Goal: Transaction & Acquisition: Obtain resource

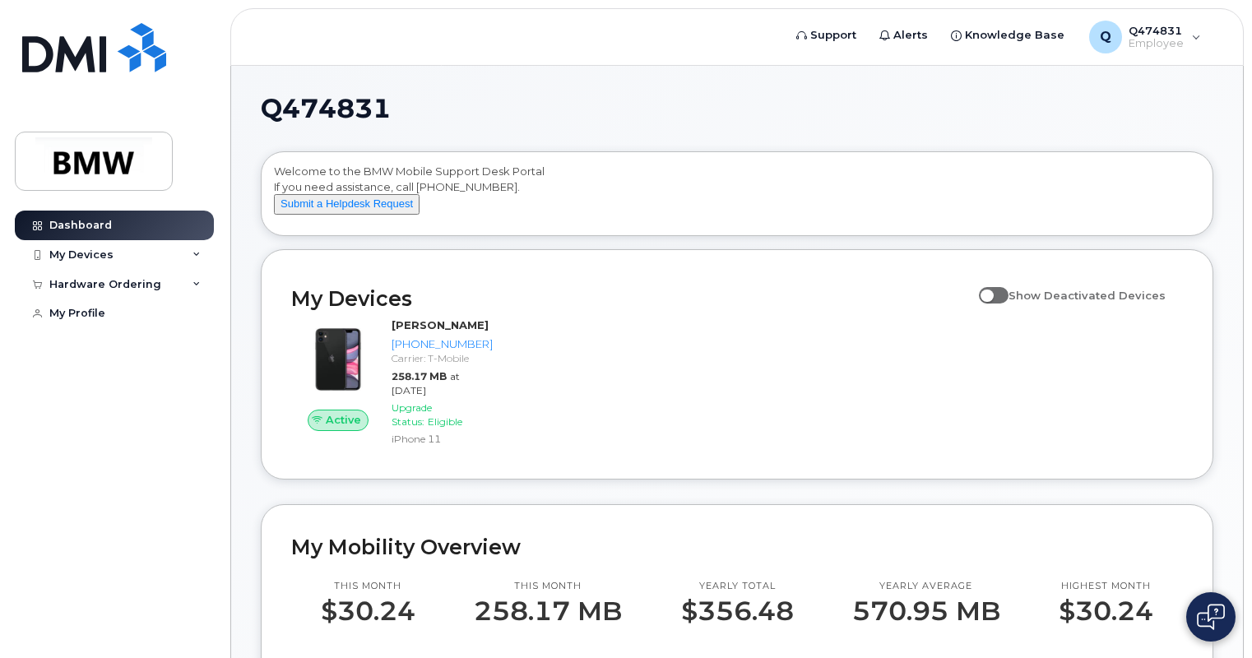
click at [114, 286] on div "Hardware Ordering" at bounding box center [105, 284] width 112 height 13
click at [95, 353] on link "New Order" at bounding box center [129, 345] width 170 height 31
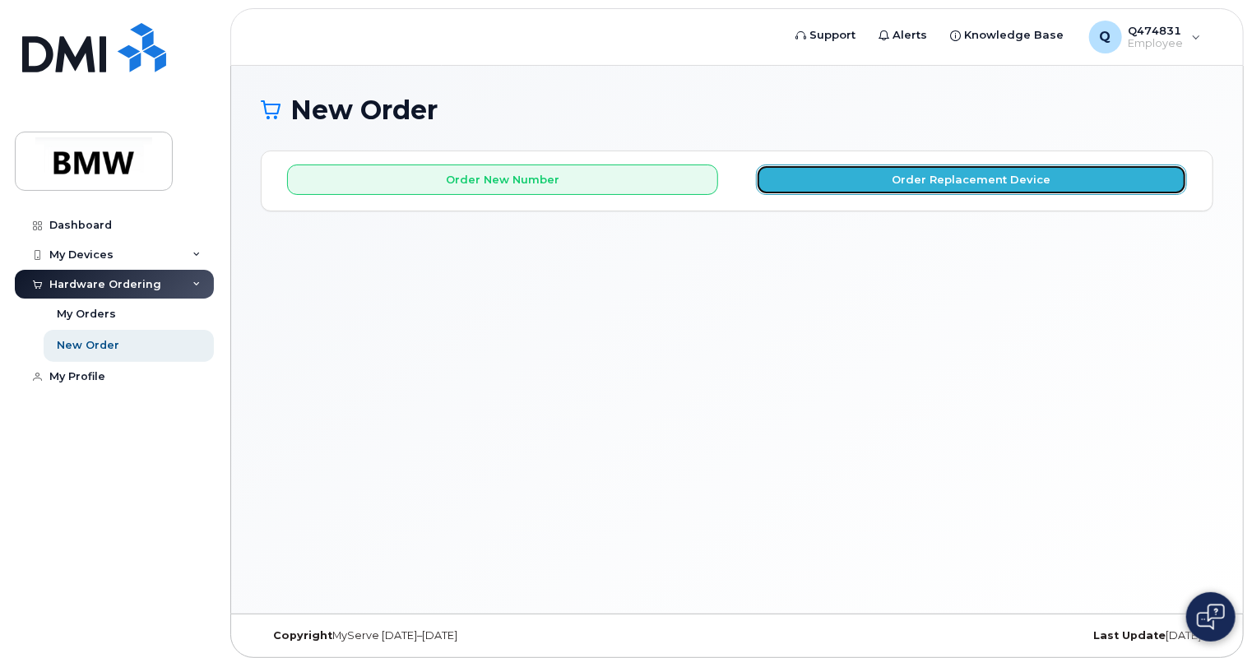
click at [925, 188] on button "Order Replacement Device" at bounding box center [971, 180] width 431 height 30
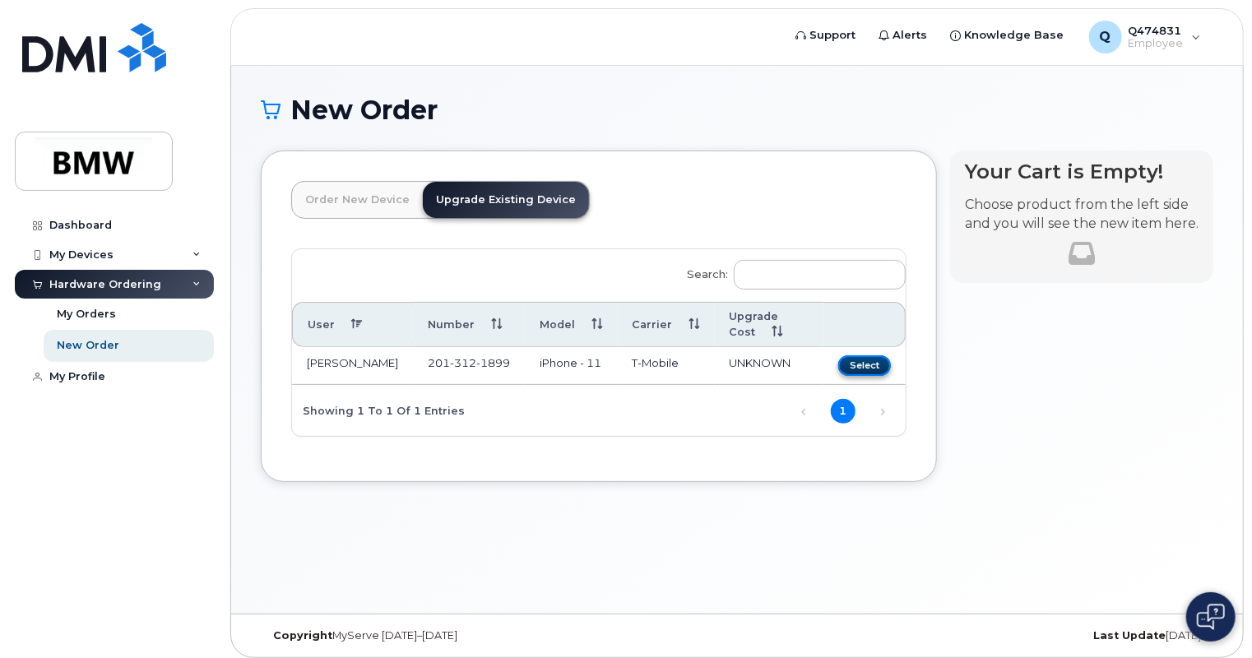
click at [852, 367] on button "Select" at bounding box center [864, 365] width 53 height 21
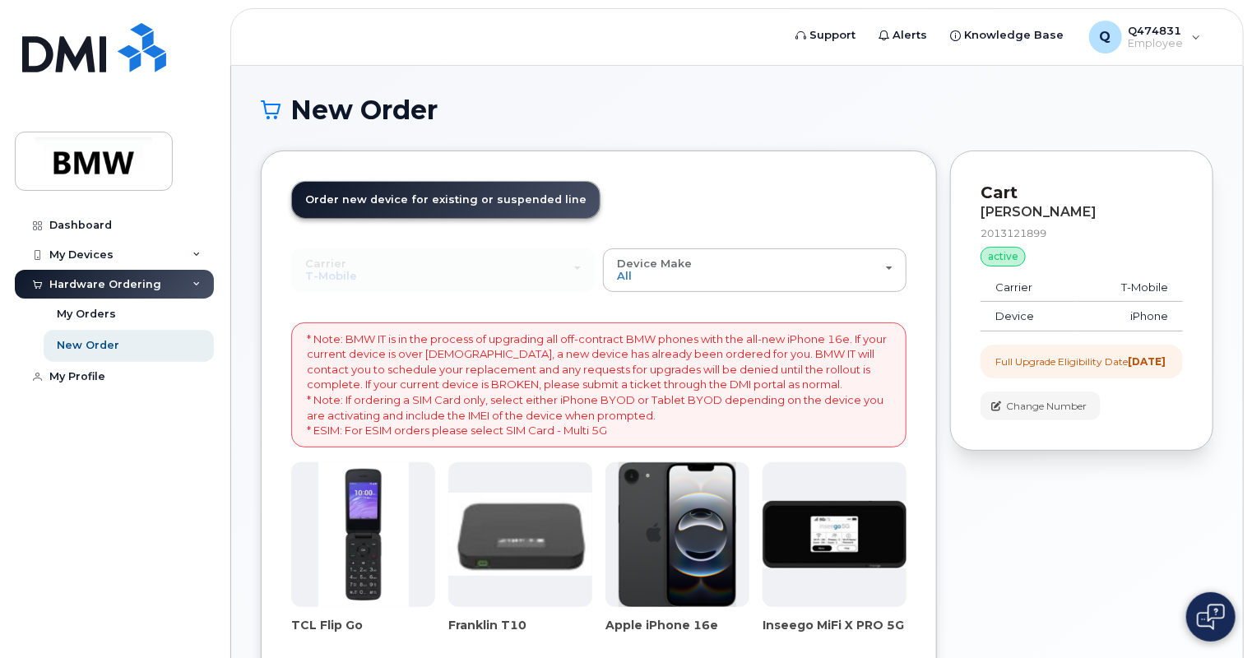
click at [852, 367] on p "* Note: BMW IT is in the process of upgrading all off-contract BMW phones with …" at bounding box center [599, 384] width 584 height 107
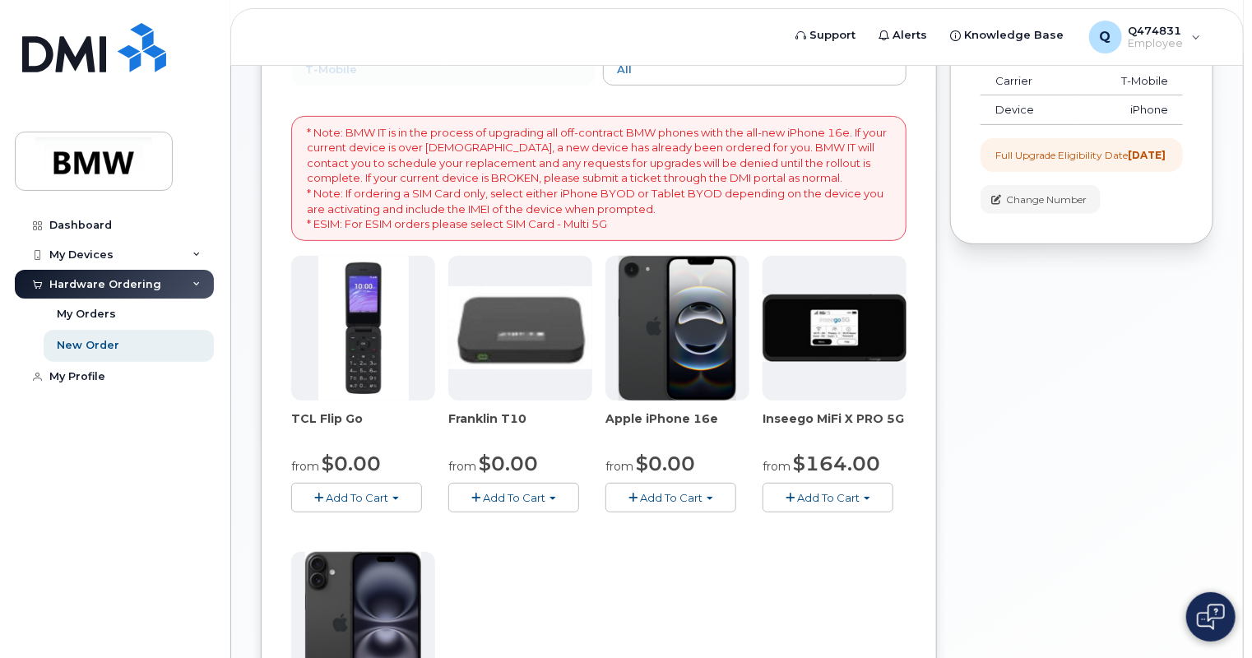
scroll to position [79, 0]
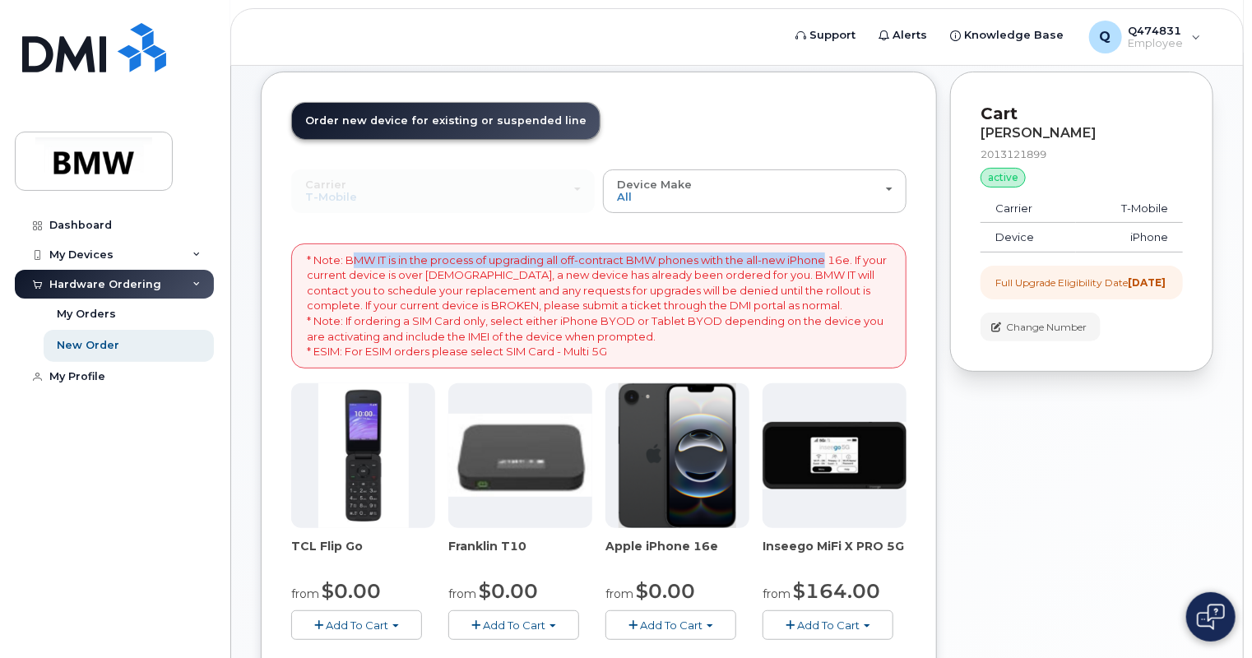
drag, startPoint x: 350, startPoint y: 257, endPoint x: 835, endPoint y: 257, distance: 485.3
click at [835, 257] on p "* Note: BMW IT is in the process of upgrading all off-contract BMW phones with …" at bounding box center [599, 306] width 584 height 107
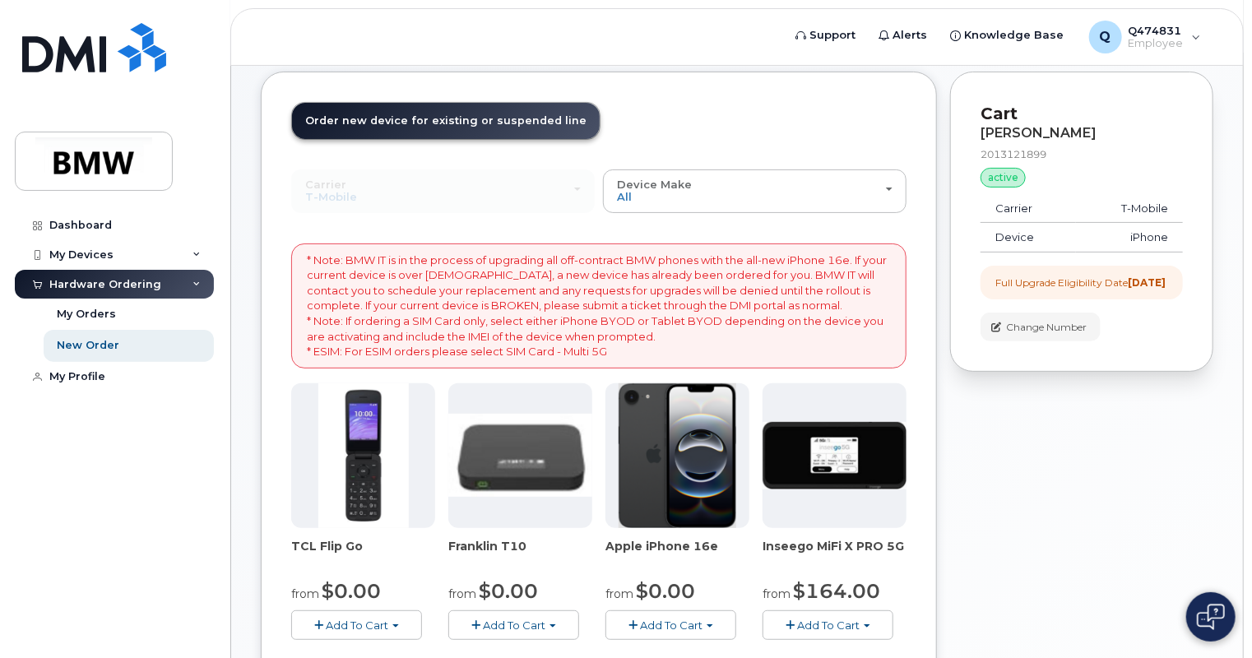
drag, startPoint x: 835, startPoint y: 257, endPoint x: 856, endPoint y: 268, distance: 24.3
click at [856, 268] on p "* Note: BMW IT is in the process of upgrading all off-contract BMW phones with …" at bounding box center [599, 306] width 584 height 107
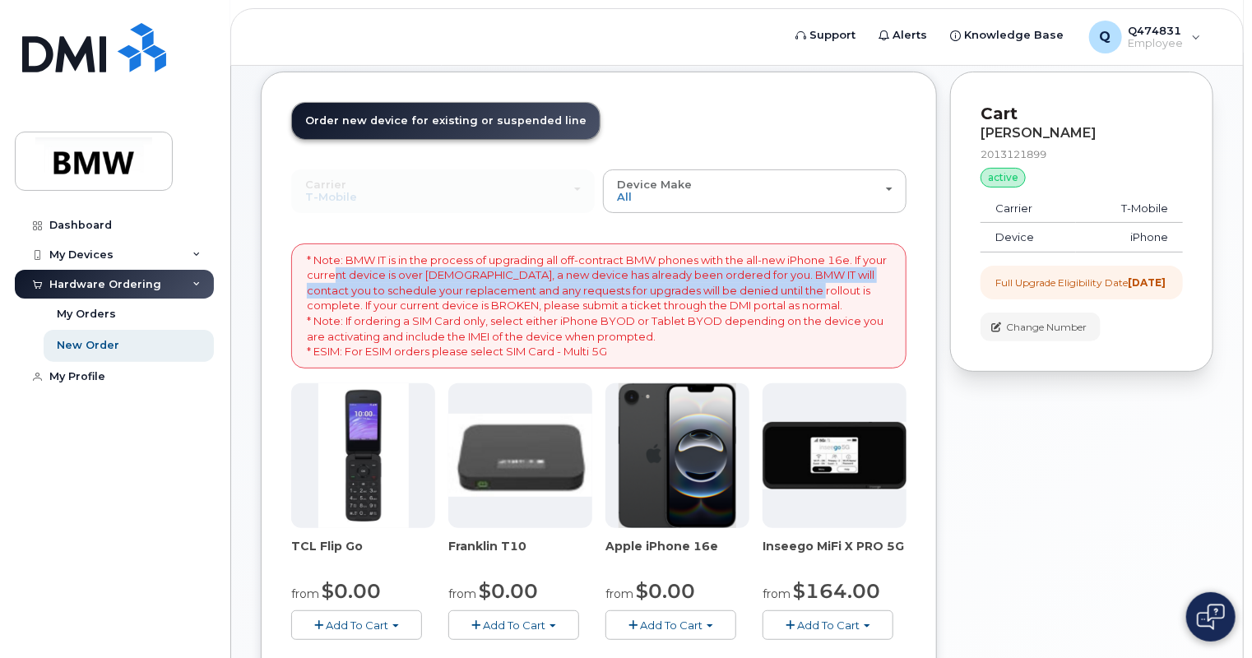
drag, startPoint x: 359, startPoint y: 274, endPoint x: 818, endPoint y: 287, distance: 459.2
click at [818, 287] on p "* Note: BMW IT is in the process of upgrading all off-contract BMW phones with …" at bounding box center [599, 306] width 584 height 107
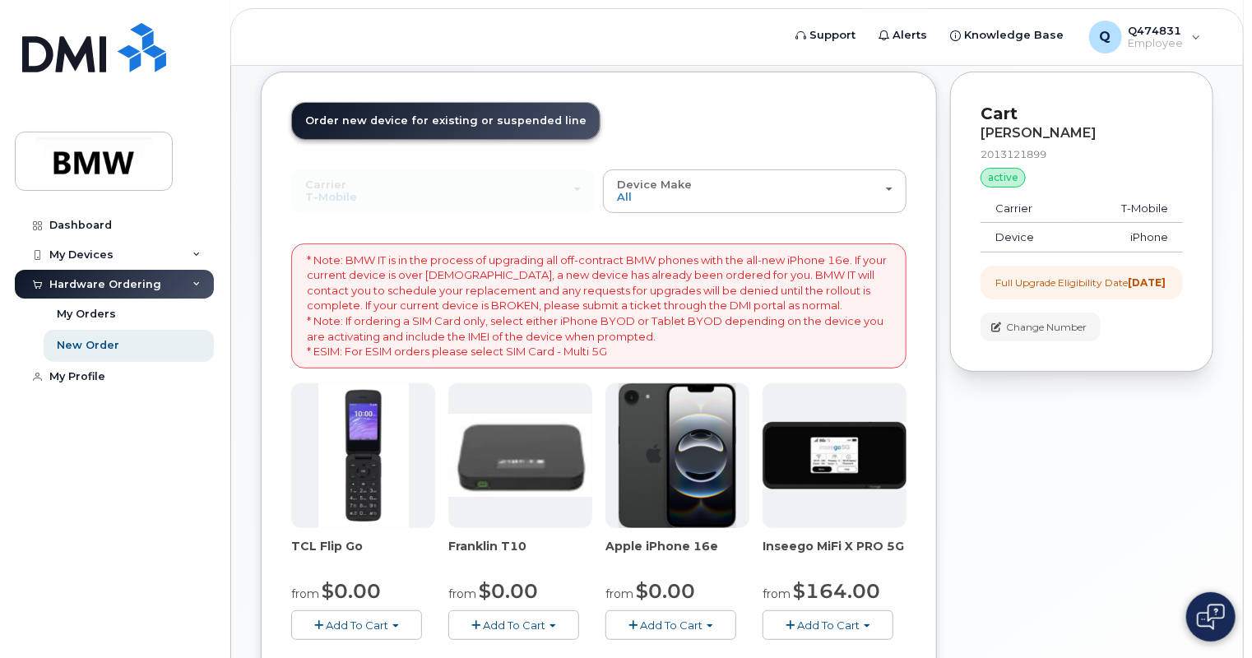
drag, startPoint x: 818, startPoint y: 287, endPoint x: 684, endPoint y: 331, distance: 142.0
click at [684, 331] on p "* Note: BMW IT is in the process of upgrading all off-contract BMW phones with …" at bounding box center [599, 306] width 584 height 107
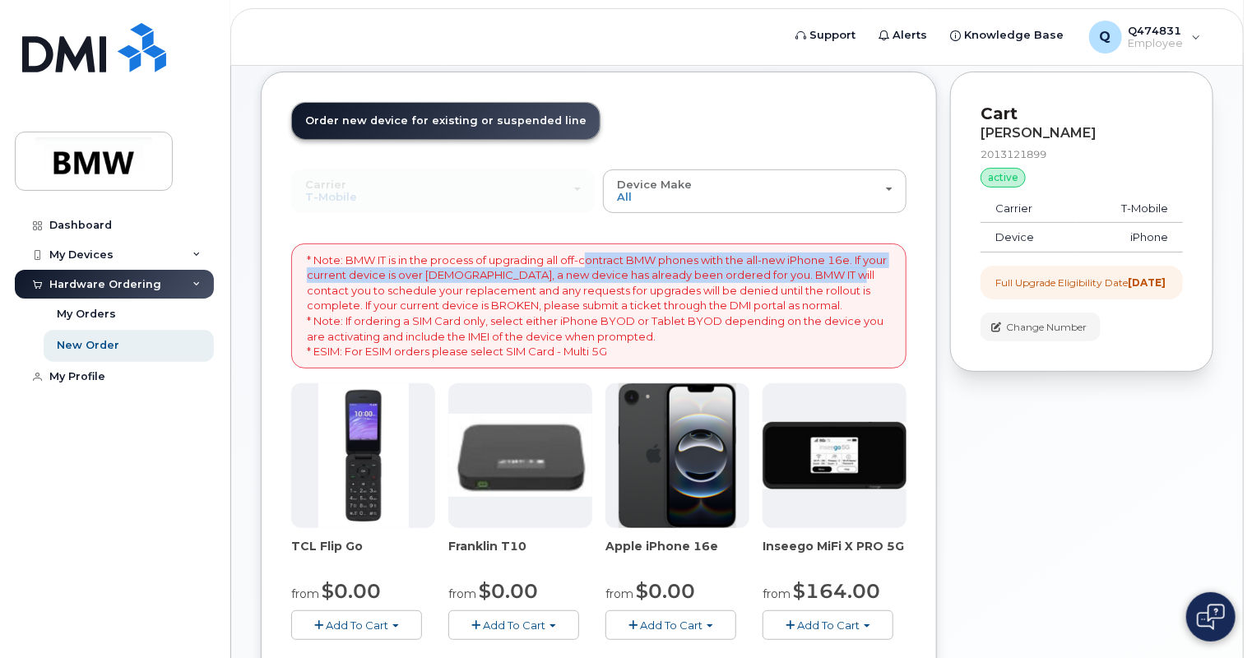
drag, startPoint x: 589, startPoint y: 262, endPoint x: 862, endPoint y: 271, distance: 273.2
click at [862, 271] on p "* Note: BMW IT is in the process of upgrading all off-contract BMW phones with …" at bounding box center [599, 306] width 584 height 107
drag, startPoint x: 862, startPoint y: 271, endPoint x: 854, endPoint y: 284, distance: 14.8
click at [854, 284] on p "* Note: BMW IT is in the process of upgrading all off-contract BMW phones with …" at bounding box center [599, 306] width 584 height 107
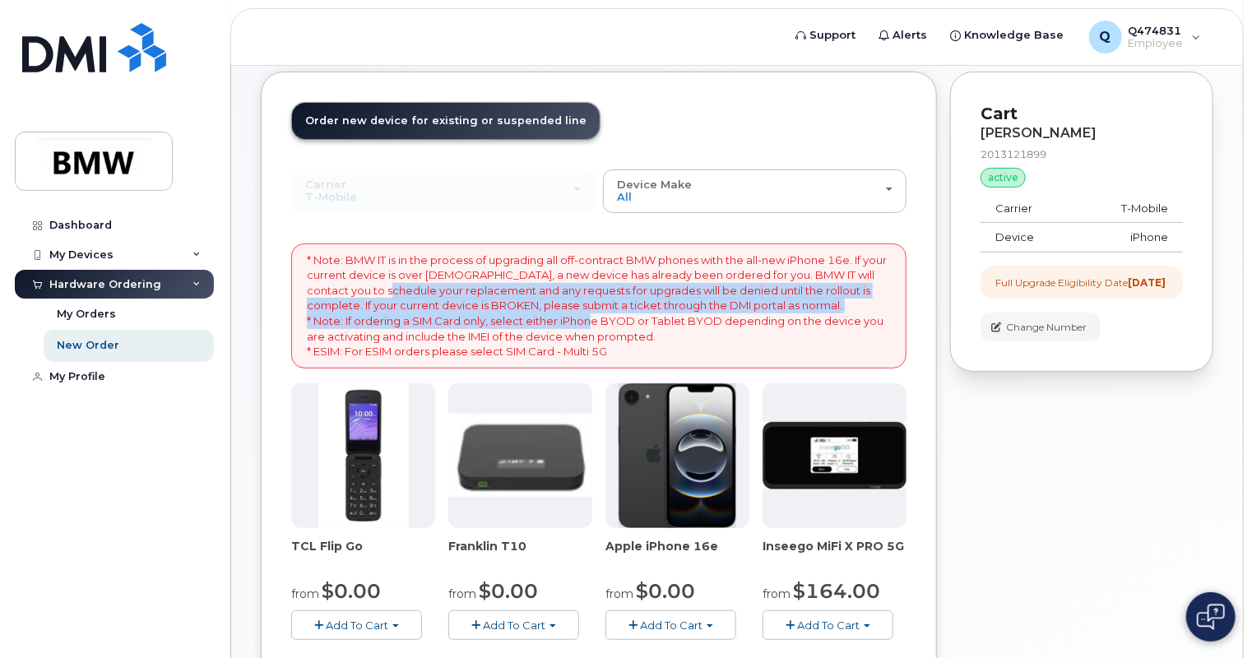
drag, startPoint x: 388, startPoint y: 290, endPoint x: 592, endPoint y: 322, distance: 206.5
click at [592, 322] on p "* Note: BMW IT is in the process of upgrading all off-contract BMW phones with …" at bounding box center [599, 306] width 584 height 107
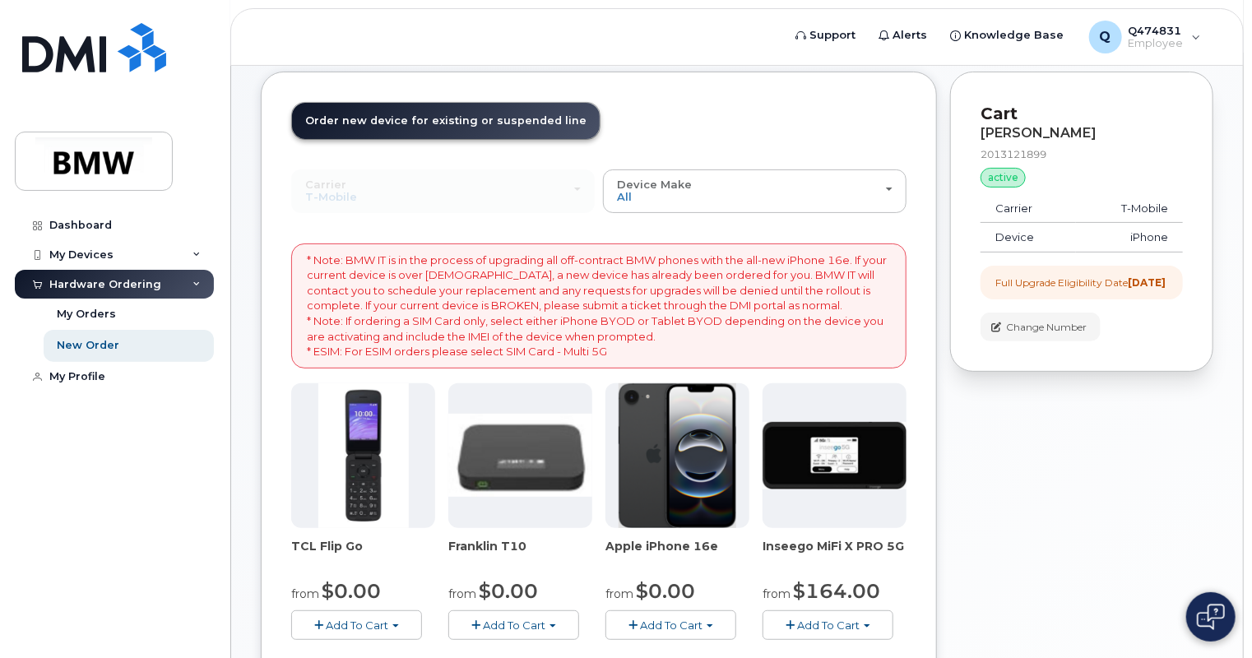
drag, startPoint x: 592, startPoint y: 322, endPoint x: 628, endPoint y: 324, distance: 35.4
drag, startPoint x: 628, startPoint y: 324, endPoint x: 1031, endPoint y: 196, distance: 423.8
click at [1031, 196] on td "Carrier" at bounding box center [1027, 209] width 95 height 30
click at [66, 375] on div "My Profile" at bounding box center [77, 376] width 56 height 13
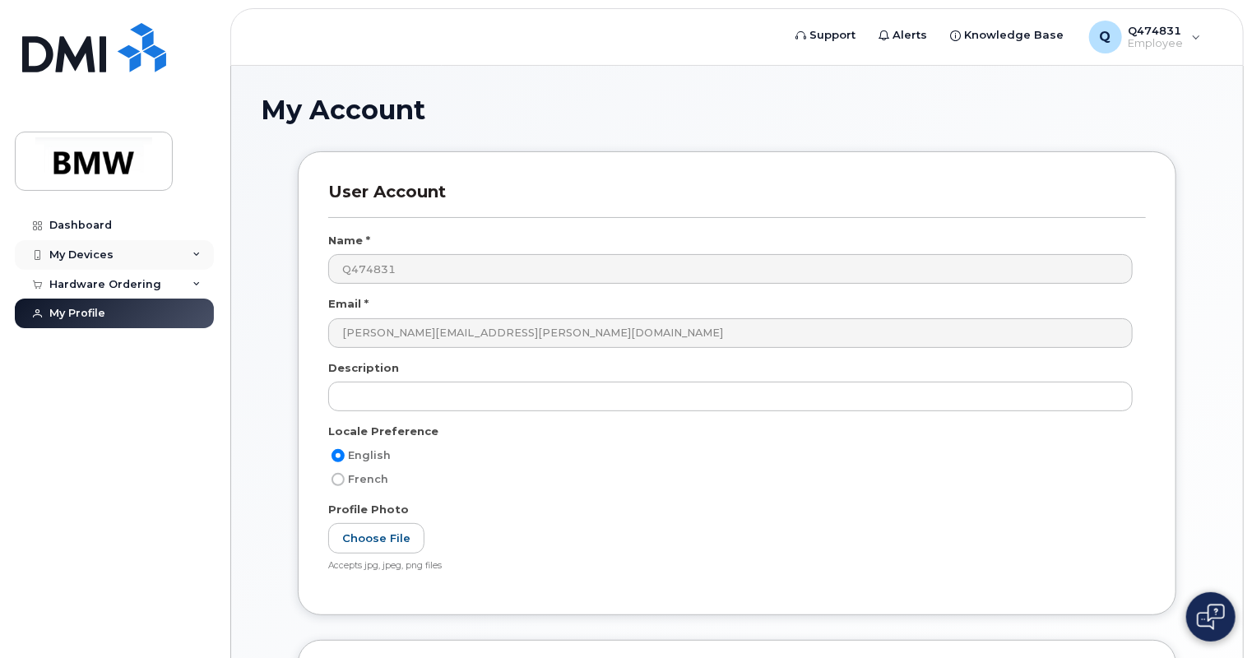
click at [102, 251] on div "My Devices" at bounding box center [81, 254] width 64 height 13
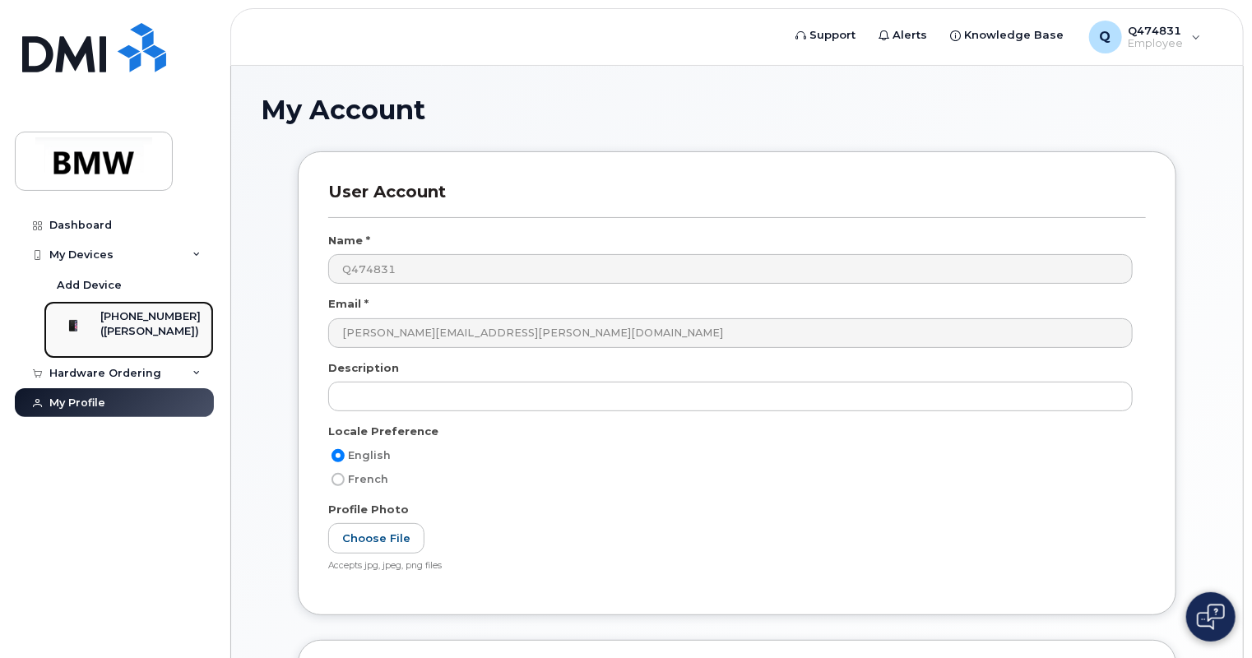
click at [118, 324] on div "([PERSON_NAME])" at bounding box center [150, 331] width 100 height 15
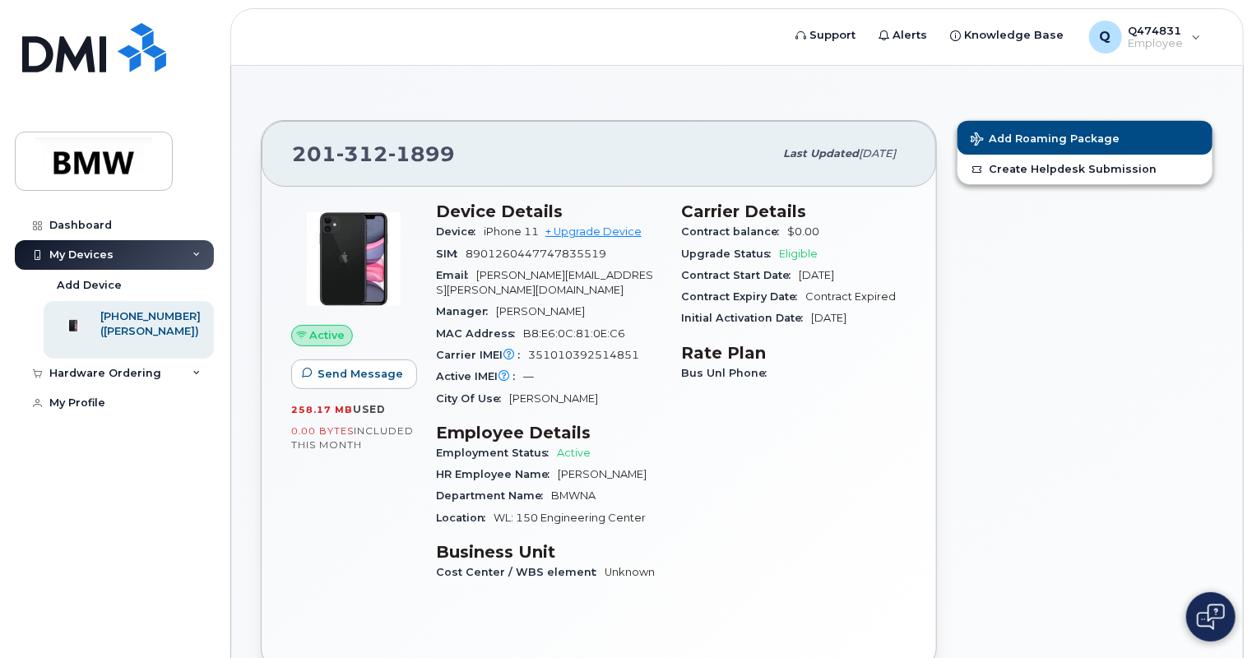
drag, startPoint x: 805, startPoint y: 275, endPoint x: 908, endPoint y: 277, distance: 102.8
click at [908, 277] on div "Carrier Details Contract balance $0.00 Upgrade Status Eligible Contract Start D…" at bounding box center [793, 399] width 245 height 415
drag, startPoint x: 908, startPoint y: 277, endPoint x: 905, endPoint y: 326, distance: 48.6
click at [905, 326] on div "Initial Activation Date [DATE]" at bounding box center [793, 318] width 225 height 21
